Goal: Ask a question

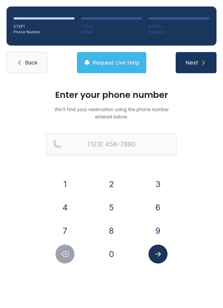
click at [112, 226] on button "8" at bounding box center [111, 230] width 19 height 19
click at [113, 251] on button "0" at bounding box center [111, 254] width 19 height 19
click at [68, 207] on button "4" at bounding box center [64, 207] width 19 height 19
click at [63, 226] on button "7" at bounding box center [64, 230] width 19 height 19
click at [113, 181] on button "2" at bounding box center [111, 184] width 19 height 19
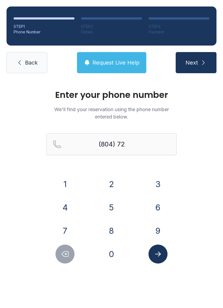
click at [156, 230] on button "9" at bounding box center [157, 230] width 19 height 19
click at [105, 183] on button "2" at bounding box center [111, 184] width 19 height 19
click at [63, 181] on button "1" at bounding box center [64, 184] width 19 height 19
click at [68, 207] on button "4" at bounding box center [64, 207] width 19 height 19
click at [110, 228] on button "8" at bounding box center [111, 230] width 19 height 19
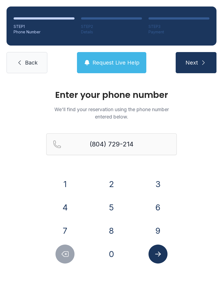
type input "[PHONE_NUMBER]"
click at [198, 60] on button "Next" at bounding box center [195, 62] width 41 height 21
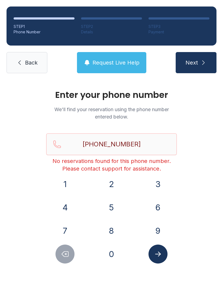
click at [35, 62] on span "Back" at bounding box center [31, 63] width 12 height 8
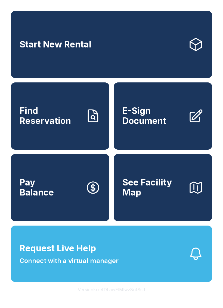
click at [80, 282] on button "Request Live Help Connect with a virtual manager" at bounding box center [111, 254] width 201 height 56
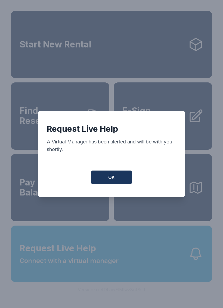
click at [117, 177] on button "OK" at bounding box center [111, 178] width 41 height 14
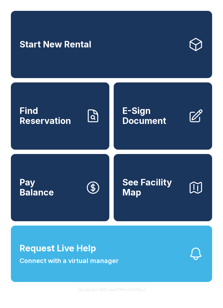
click at [120, 265] on button "Request Live Help Connect with a virtual manager" at bounding box center [111, 254] width 201 height 56
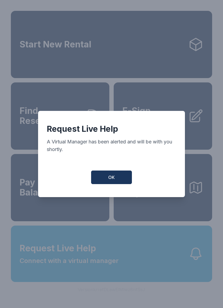
click at [112, 177] on span "OK" at bounding box center [111, 177] width 7 height 7
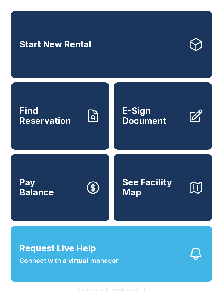
click at [90, 255] on span "Request Live Help" at bounding box center [58, 248] width 76 height 13
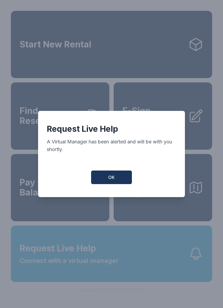
click at [109, 176] on button "OK" at bounding box center [111, 178] width 41 height 14
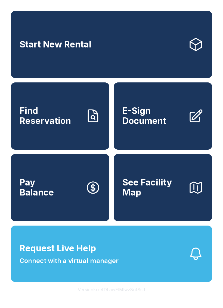
click at [134, 269] on button "Request Live Help Connect with a virtual manager" at bounding box center [111, 254] width 201 height 56
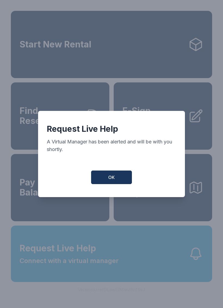
click at [112, 174] on button "OK" at bounding box center [111, 178] width 41 height 14
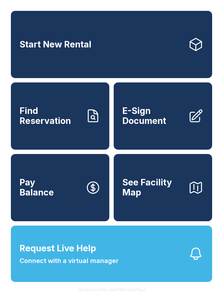
click at [147, 260] on button "Request Live Help Connect with a virtual manager" at bounding box center [111, 254] width 201 height 56
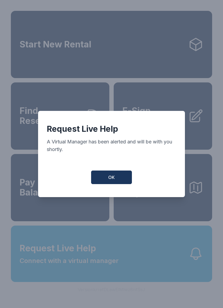
click at [118, 180] on button "OK" at bounding box center [111, 178] width 41 height 14
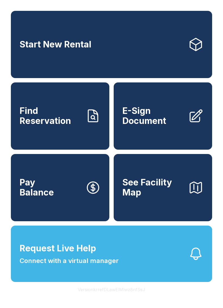
click at [94, 255] on span "Request Live Help" at bounding box center [58, 248] width 76 height 13
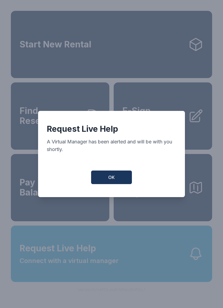
click at [114, 179] on span "OK" at bounding box center [111, 177] width 7 height 7
click at [113, 179] on span "OK" at bounding box center [111, 177] width 7 height 7
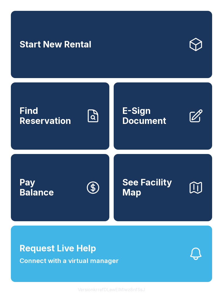
click at [118, 265] on span "Request Live Help Connect with a virtual manager" at bounding box center [69, 254] width 99 height 24
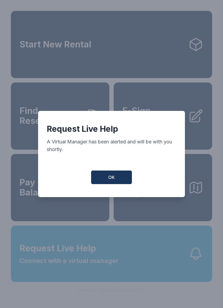
click at [116, 178] on button "OK" at bounding box center [111, 178] width 41 height 14
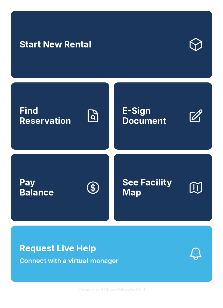
click at [116, 178] on button "OK" at bounding box center [111, 176] width 39 height 13
click at [116, 266] on span "Connect with a virtual manager" at bounding box center [69, 261] width 99 height 10
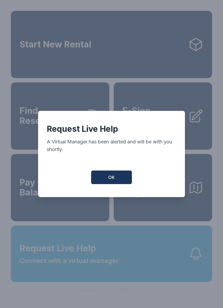
click at [115, 173] on button "OK" at bounding box center [111, 178] width 41 height 14
